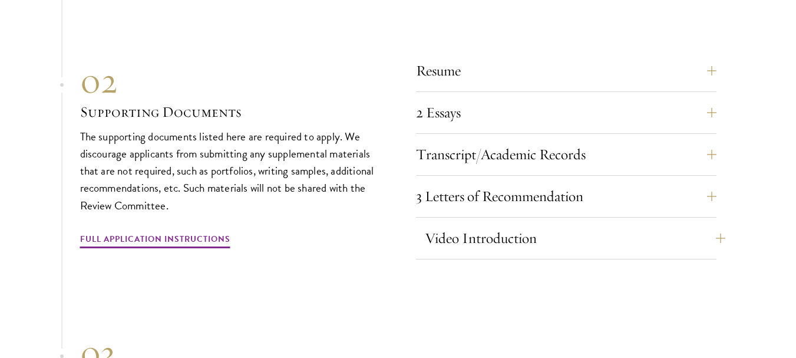
scroll to position [4043, 0]
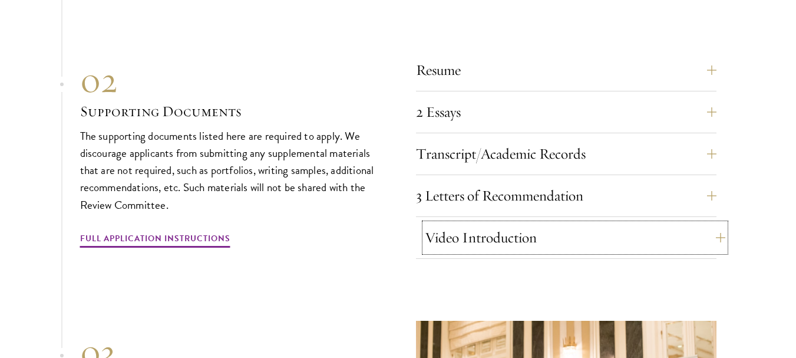
click at [434, 223] on button "Video Introduction" at bounding box center [575, 237] width 301 height 28
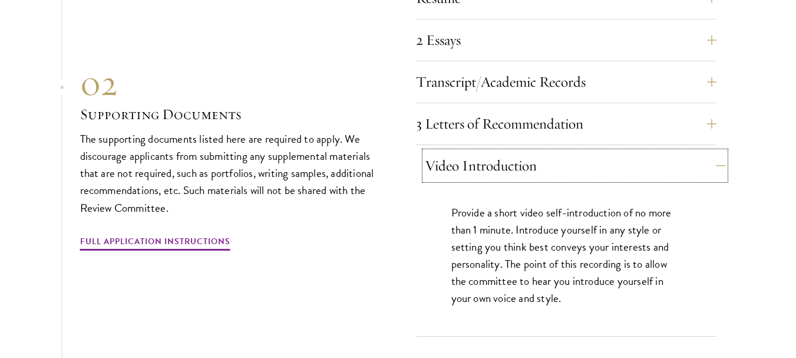
scroll to position [4116, 0]
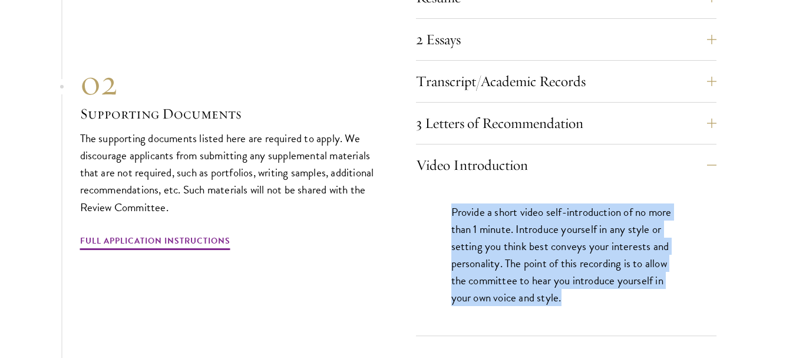
drag, startPoint x: 582, startPoint y: 277, endPoint x: 449, endPoint y: 186, distance: 161.2
click at [449, 186] on div "Provide a short video self-introduction of no more than 1 minute. Introduce you…" at bounding box center [566, 261] width 301 height 150
click at [414, 193] on div "Resume A current version of your resume or CV (maximum 2 pages). 2 Essays The t…" at bounding box center [398, 156] width 637 height 359
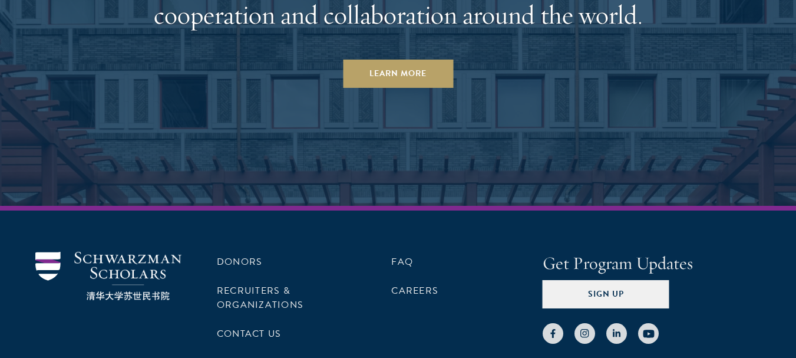
scroll to position [6347, 0]
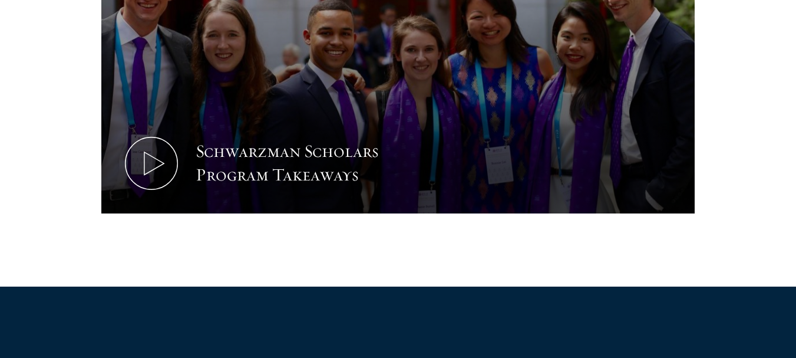
scroll to position [700, 0]
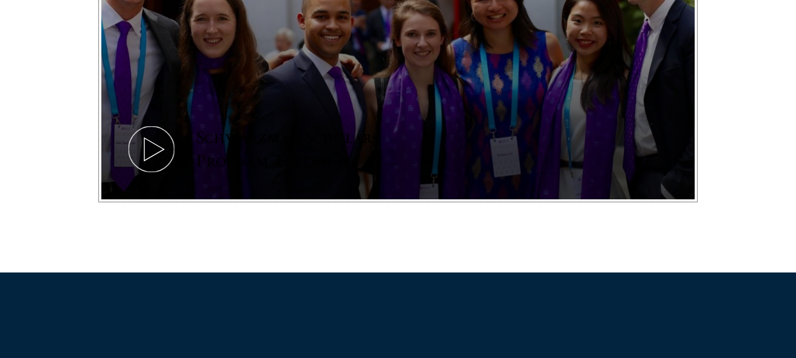
click at [173, 152] on icon at bounding box center [151, 149] width 53 height 53
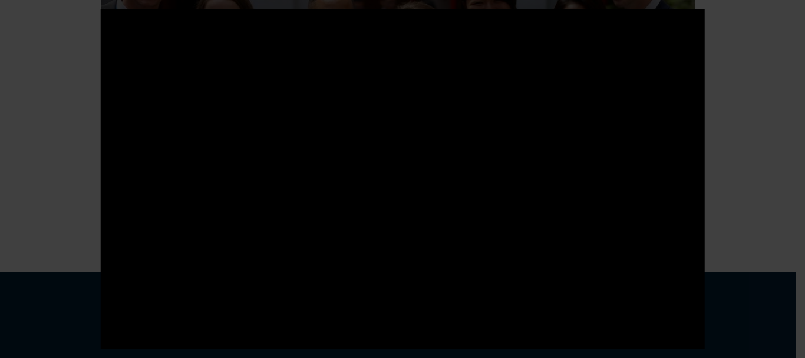
click at [50, 88] on div at bounding box center [402, 179] width 805 height 358
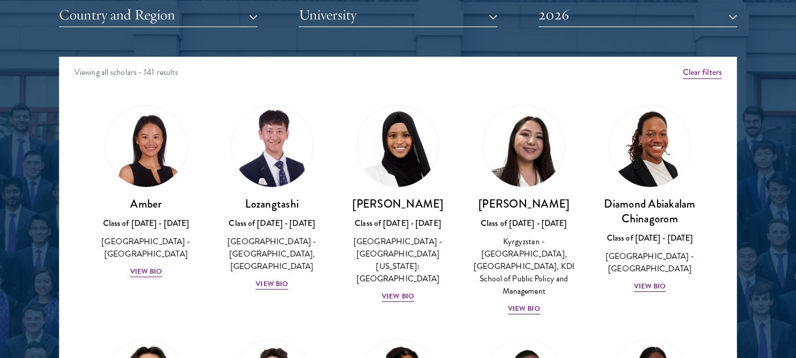
scroll to position [1496, 0]
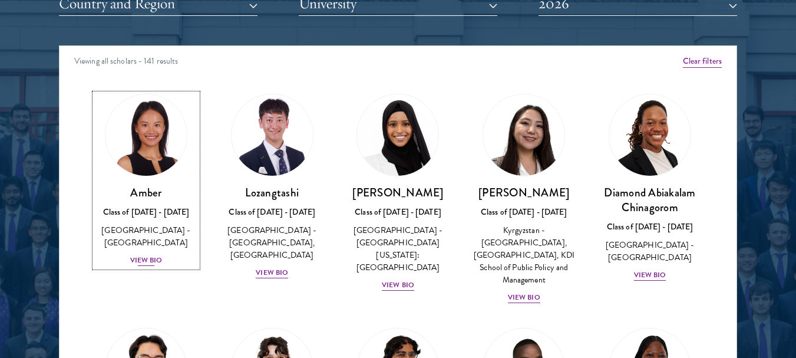
click at [141, 255] on div "View Bio" at bounding box center [146, 260] width 32 height 11
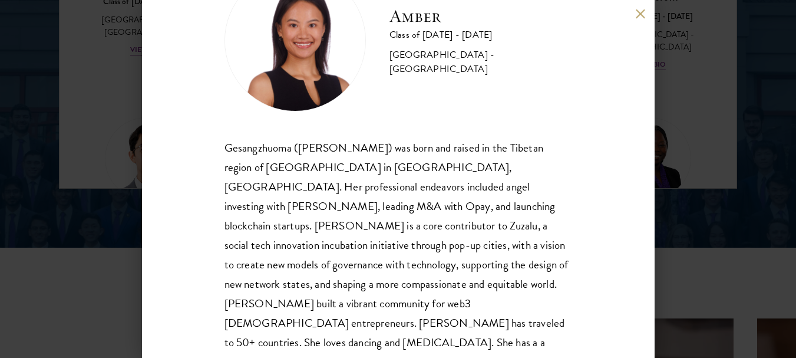
scroll to position [95, 0]
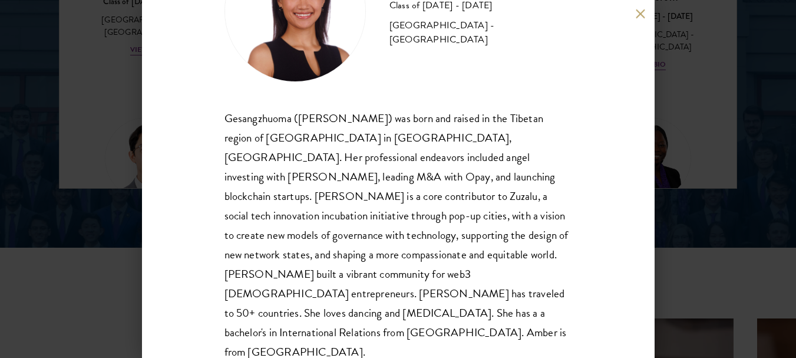
click at [285, 217] on div "Gesangzhuoma ([PERSON_NAME]) was born and raised in the Tibetan region of [GEOG…" at bounding box center [399, 234] width 348 height 253
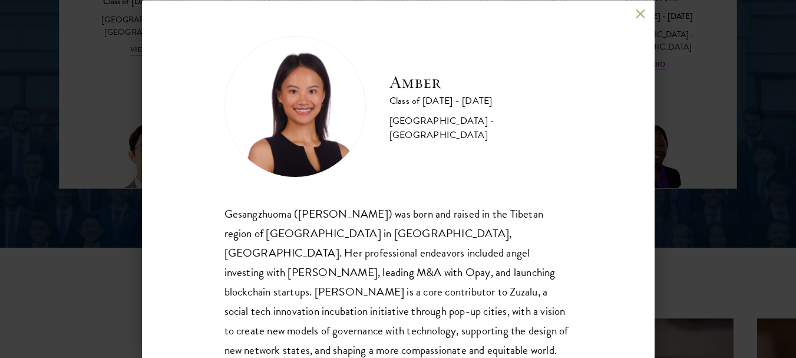
click at [290, 131] on img at bounding box center [295, 105] width 141 height 141
click at [640, 18] on button at bounding box center [641, 14] width 10 height 10
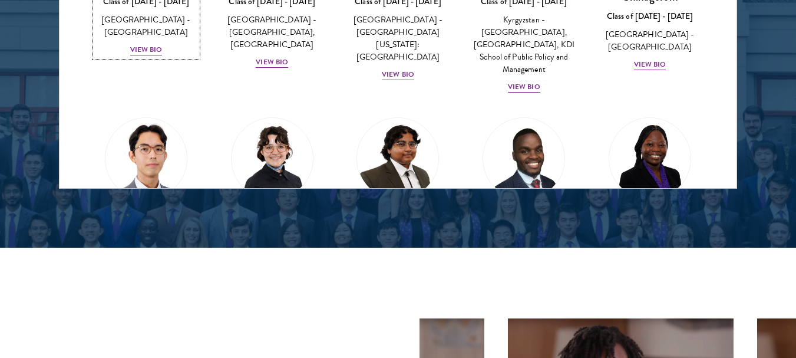
scroll to position [1589, 0]
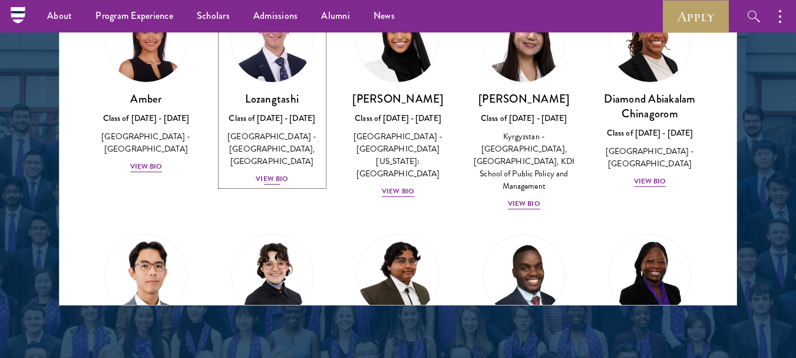
click at [273, 179] on div "View Bio" at bounding box center [272, 178] width 32 height 11
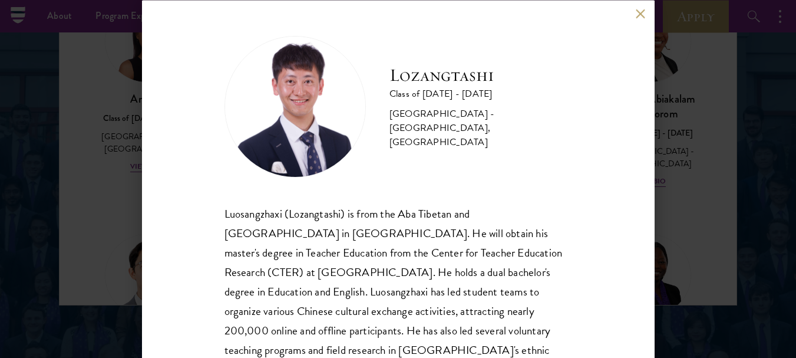
click at [641, 5] on div "Lozangtashi Class of [DATE] - [DATE] [GEOGRAPHIC_DATA] - [GEOGRAPHIC_DATA], [GE…" at bounding box center [398, 179] width 513 height 358
click at [641, 15] on button at bounding box center [641, 14] width 10 height 10
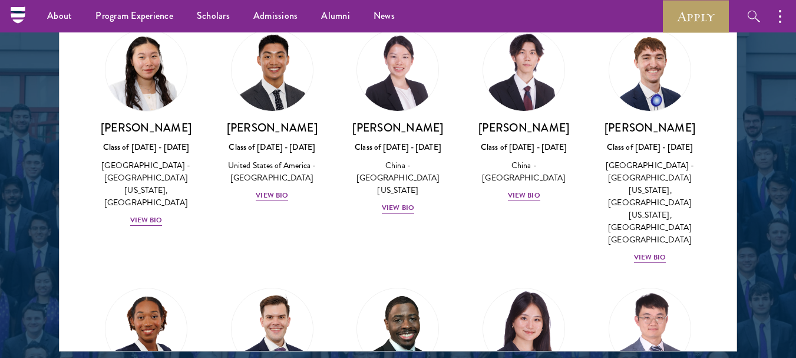
scroll to position [5687, 0]
